Goal: Task Accomplishment & Management: Manage account settings

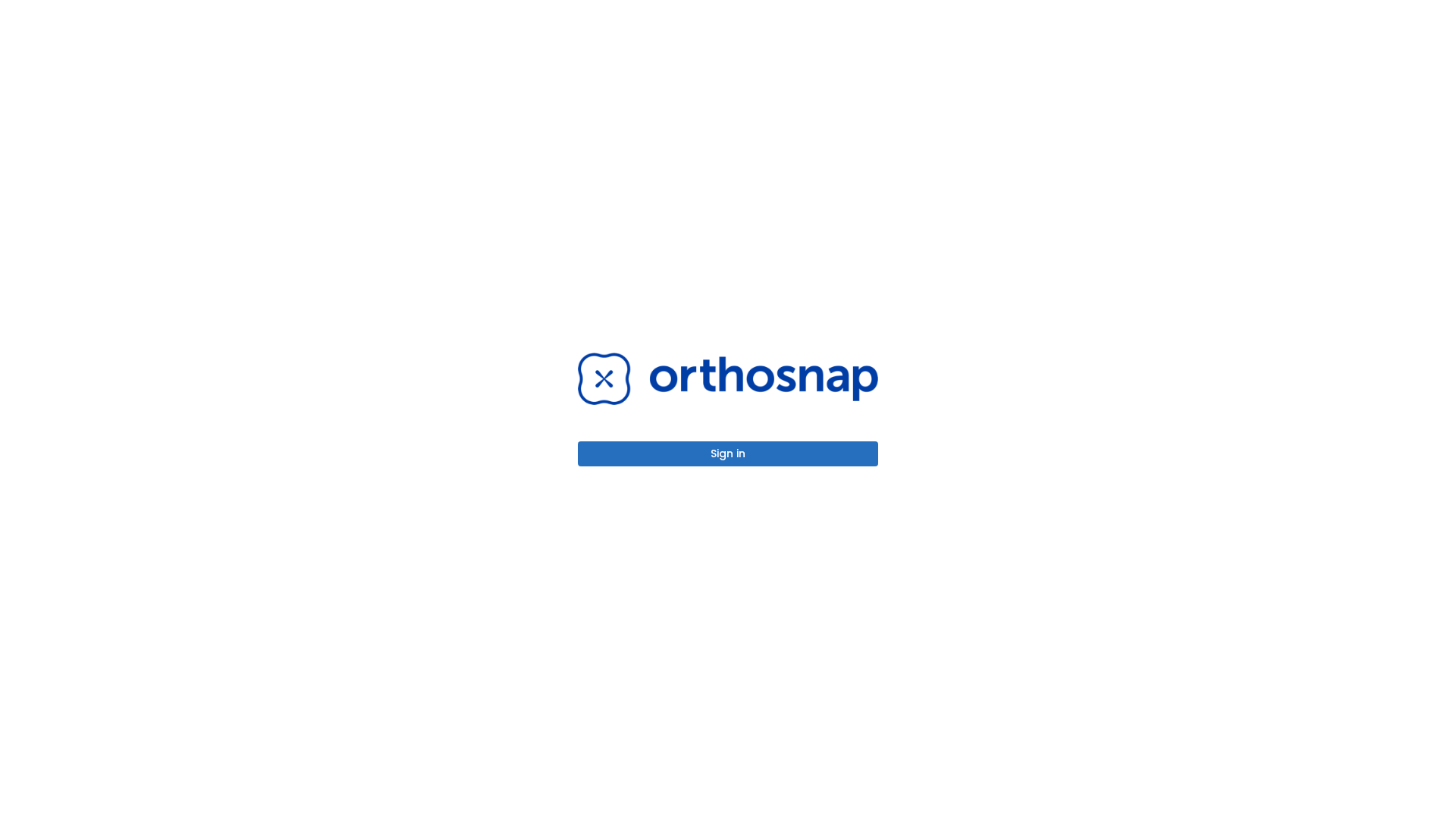
click at [728, 454] on button "Sign in" at bounding box center [728, 454] width 300 height 25
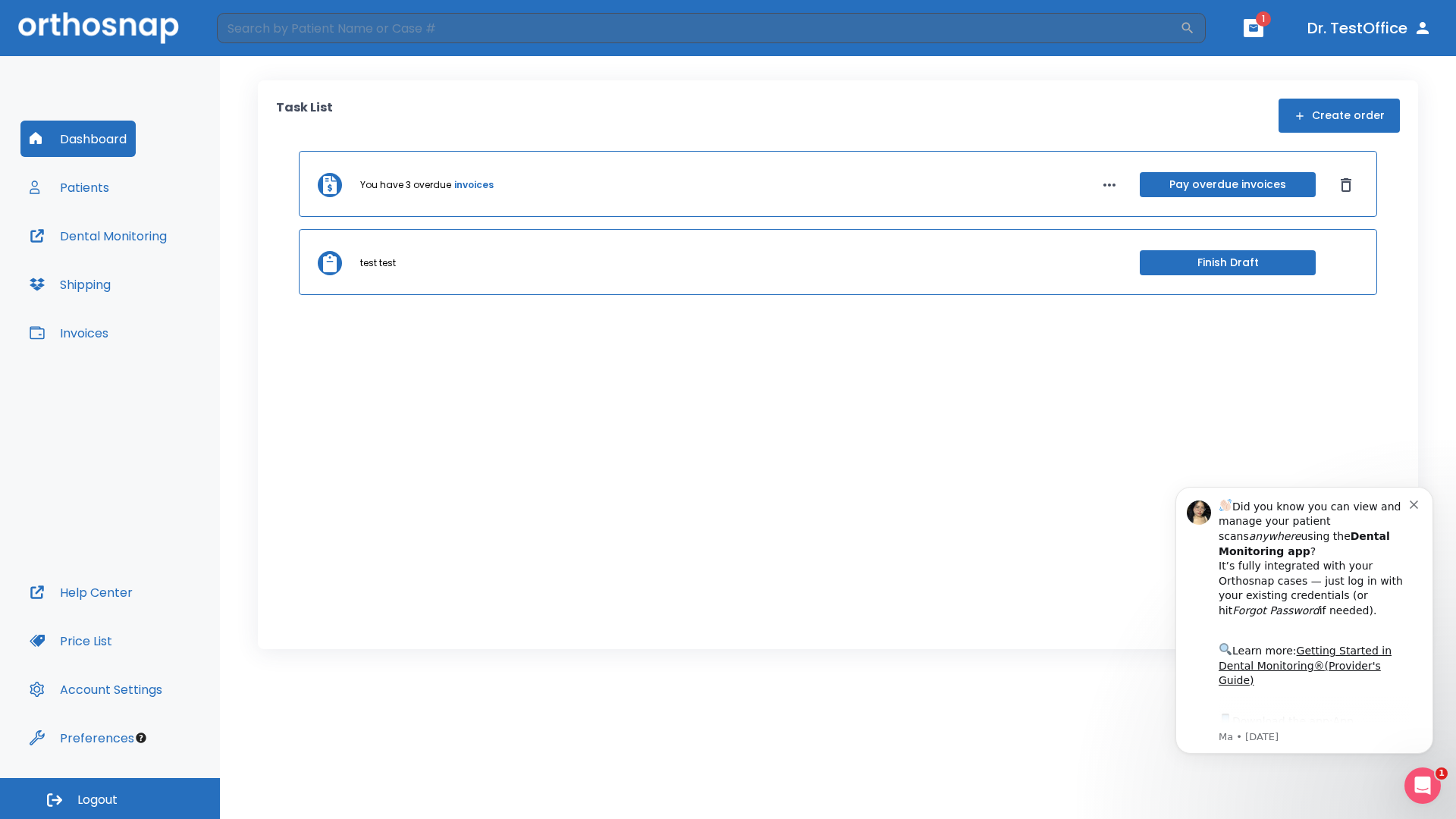
click at [110, 799] on span "Logout" at bounding box center [97, 800] width 41 height 17
